Goal: Complete application form

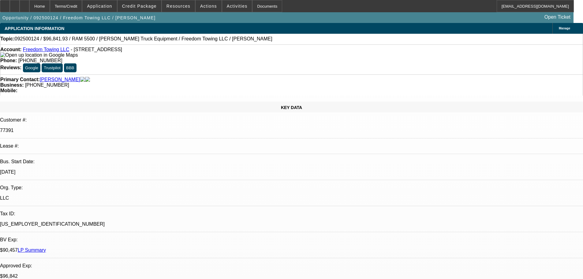
select select "0"
select select "2"
select select "0"
select select "6"
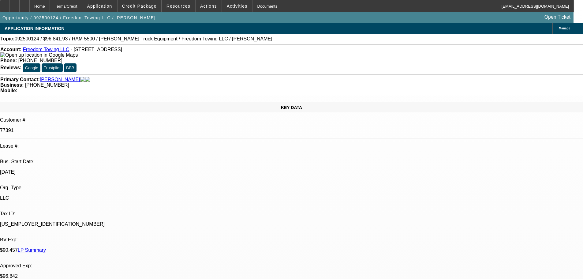
select select "0"
select select "2"
select select "0"
select select "6"
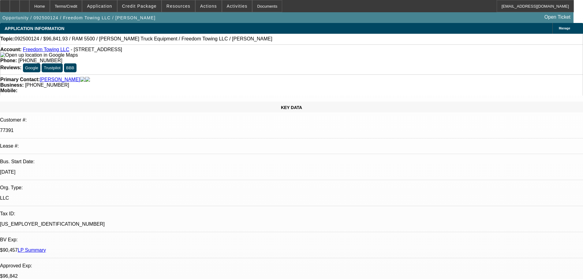
select select "0"
select select "2"
select select "0.1"
select select "4"
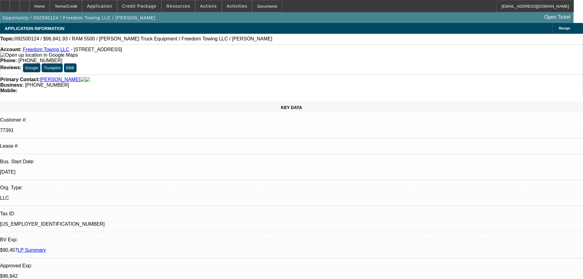
select select "0"
select select "2"
select select "0.1"
select select "4"
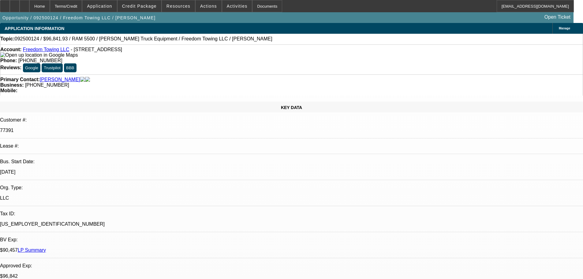
scroll to position [367, 0]
